Goal: Information Seeking & Learning: Learn about a topic

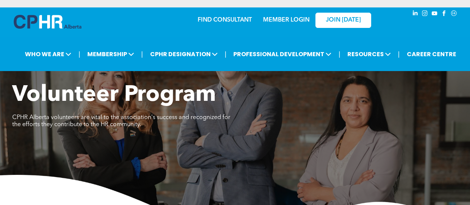
scroll to position [520, 0]
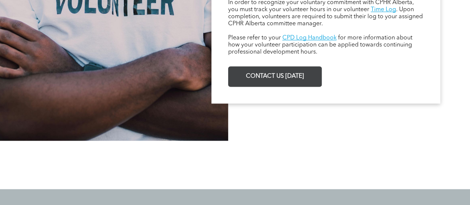
click at [270, 84] on span "CONTACT US TODAY" at bounding box center [274, 76] width 63 height 14
click at [291, 79] on span "CONTACT US TODAY" at bounding box center [274, 76] width 63 height 14
click at [267, 81] on span "CONTACT US TODAY" at bounding box center [274, 76] width 63 height 14
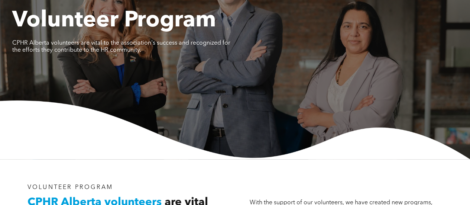
scroll to position [0, 0]
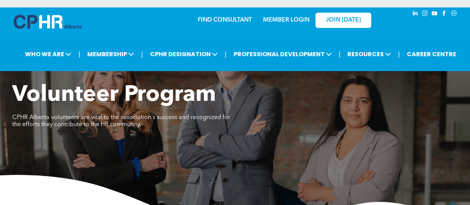
click at [275, 20] on link "MEMBER LOGIN" at bounding box center [286, 20] width 46 height 6
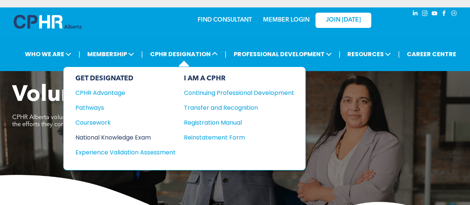
click at [130, 135] on div "National Knowledge Exam" at bounding box center [120, 137] width 90 height 9
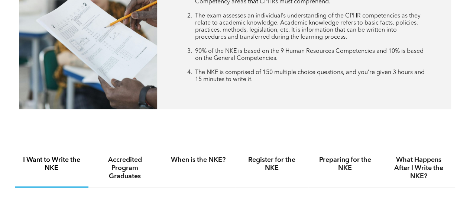
scroll to position [260, 0]
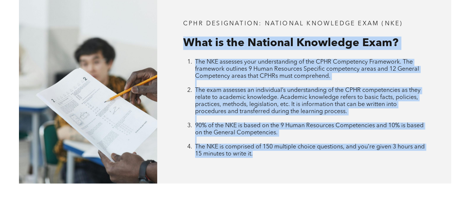
drag, startPoint x: 183, startPoint y: 42, endPoint x: 274, endPoint y: 157, distance: 146.5
click at [274, 157] on div "CPHR DESIGNATION: National Knowledge Exam (NKE) What is the National Knowledge …" at bounding box center [304, 88] width 294 height 189
copy div "What is the National Knowledge Exam? The NKE assesses your understanding of the…"
click at [429, 41] on div "CPHR DESIGNATION: National Knowledge Exam (NKE) What is the National Knowledge …" at bounding box center [304, 88] width 294 height 189
click at [339, 172] on div "CPHR DESIGNATION: National Knowledge Exam (NKE) What is the National Knowledge …" at bounding box center [304, 88] width 294 height 189
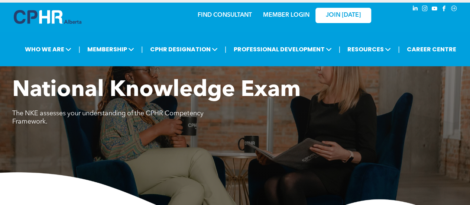
scroll to position [0, 0]
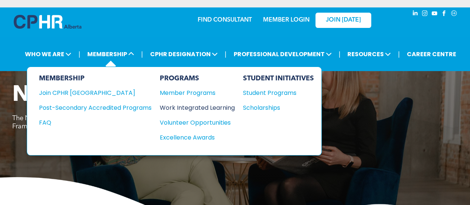
click at [202, 106] on div "Work Integrated Learning" at bounding box center [194, 107] width 68 height 9
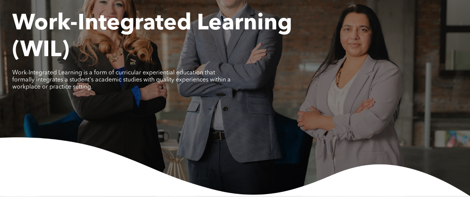
scroll to position [74, 0]
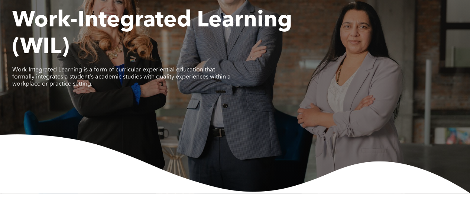
drag, startPoint x: 13, startPoint y: 73, endPoint x: 107, endPoint y: 89, distance: 95.6
click at [107, 89] on div "Work-Integrated Learning (WIL) Work-Integrated Learning is a form of curricular…" at bounding box center [235, 52] width 446 height 90
copy span "Work-Integrated Learning is a form of curricular experiential education that fo…"
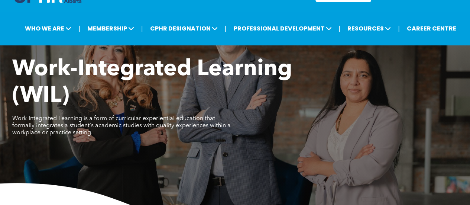
scroll to position [0, 0]
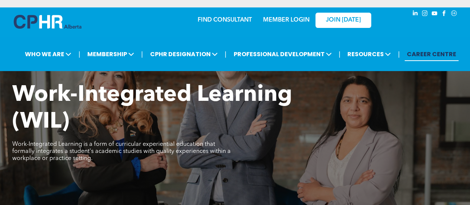
click at [433, 54] on link "CAREER CENTRE" at bounding box center [431, 54] width 54 height 14
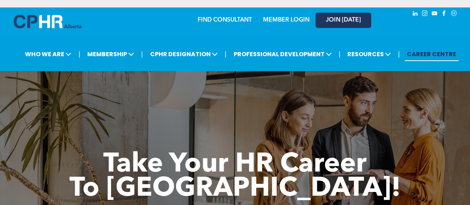
click at [344, 21] on span "JOIN [DATE]" at bounding box center [343, 20] width 35 height 7
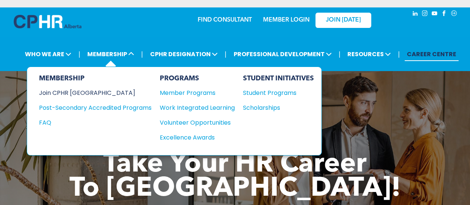
click at [72, 90] on div "Join CPHR [GEOGRAPHIC_DATA]" at bounding box center [89, 92] width 101 height 9
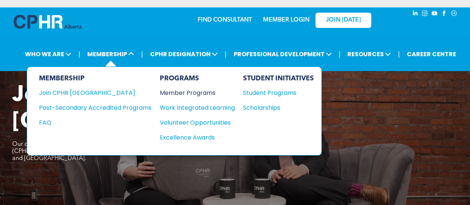
click at [195, 92] on div "Member Programs" at bounding box center [194, 92] width 68 height 9
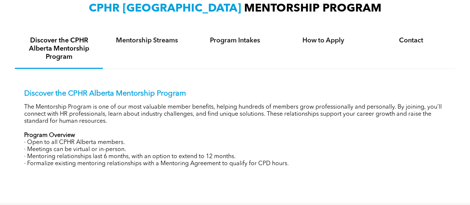
scroll to position [260, 0]
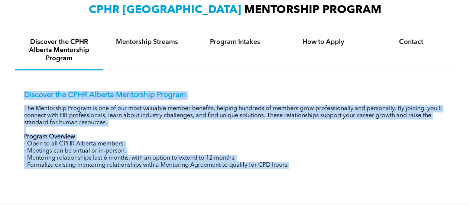
drag, startPoint x: 26, startPoint y: 95, endPoint x: 308, endPoint y: 178, distance: 294.5
click at [311, 188] on div "CPHR ALBERTA MENTORSHIP PROGRAM Discover the CPHR Alberta Mentorship Program Me…" at bounding box center [235, 90] width 470 height 227
copy div "Discover the CPHR Alberta Mentorship Program The Mentorship Program is one of o…"
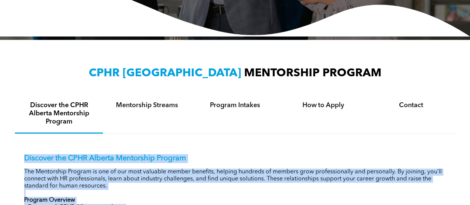
scroll to position [149, 0]
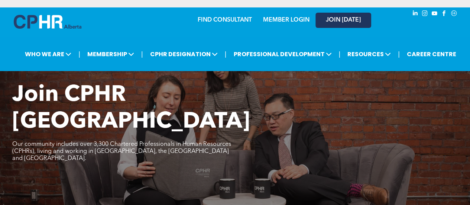
click at [342, 20] on span "JOIN [DATE]" at bounding box center [343, 20] width 35 height 7
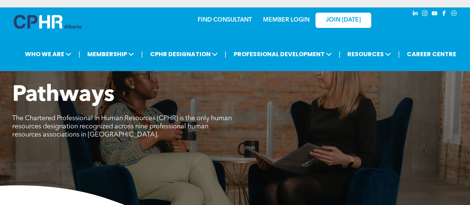
click at [292, 20] on link "MEMBER LOGIN" at bounding box center [286, 20] width 46 height 6
